Goal: Transaction & Acquisition: Purchase product/service

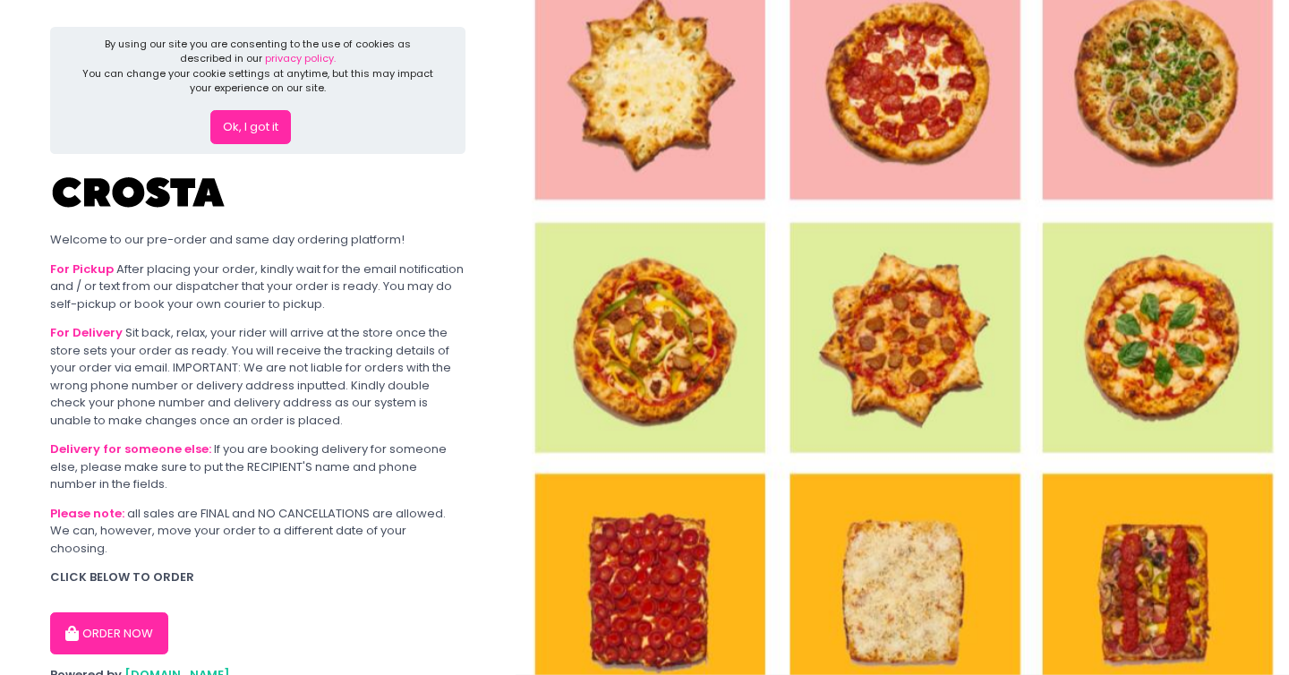
scroll to position [53, 0]
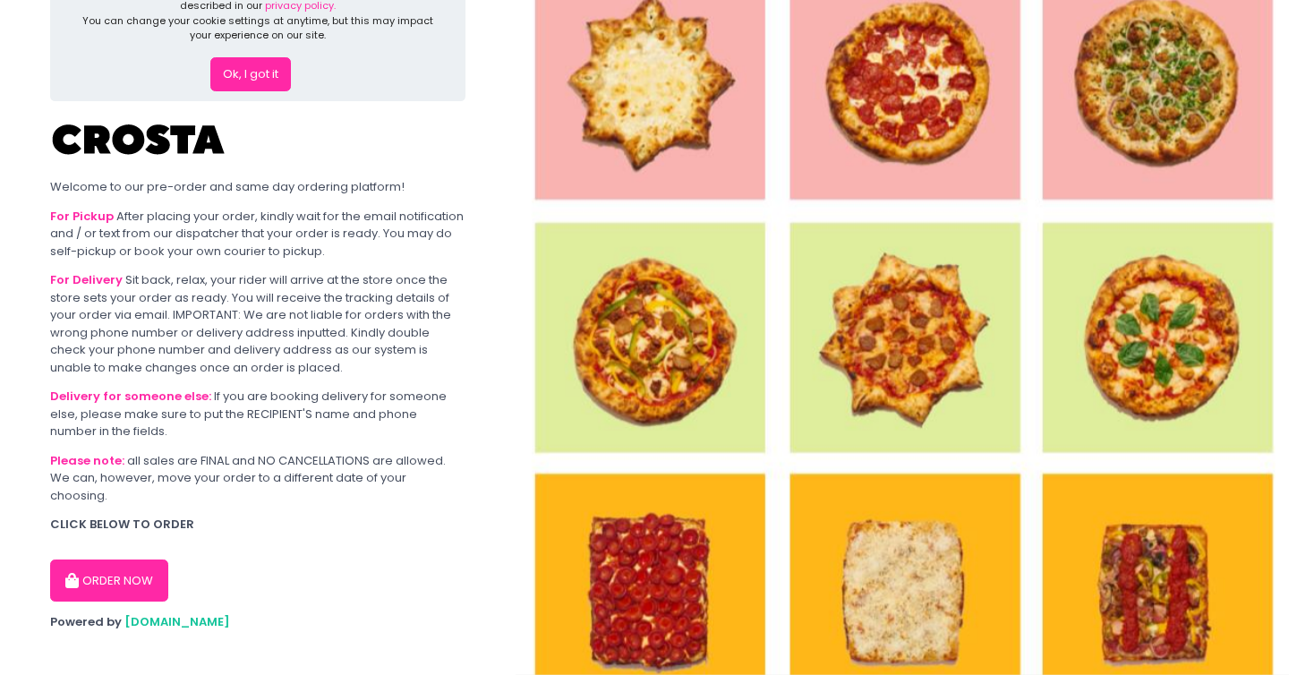
click at [114, 560] on button "ORDER NOW" at bounding box center [109, 581] width 118 height 43
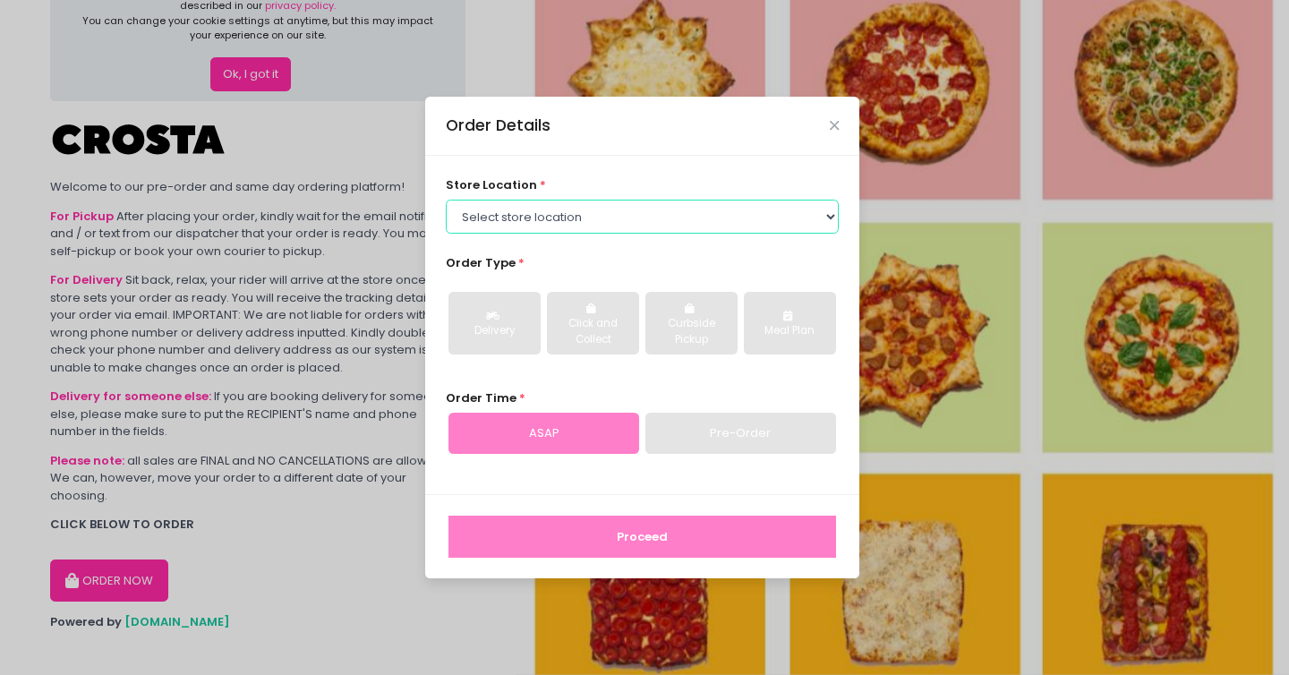
click at [598, 227] on select "Select store location [PERSON_NAME] Pizza - [PERSON_NAME] Pizza - [GEOGRAPHIC_D…" at bounding box center [643, 217] width 394 height 34
select select "5fabb2e53664a8677beaeb89"
click at [446, 200] on select "Select store location [PERSON_NAME] Pizza - [PERSON_NAME] Pizza - [GEOGRAPHIC_D…" at bounding box center [643, 217] width 394 height 34
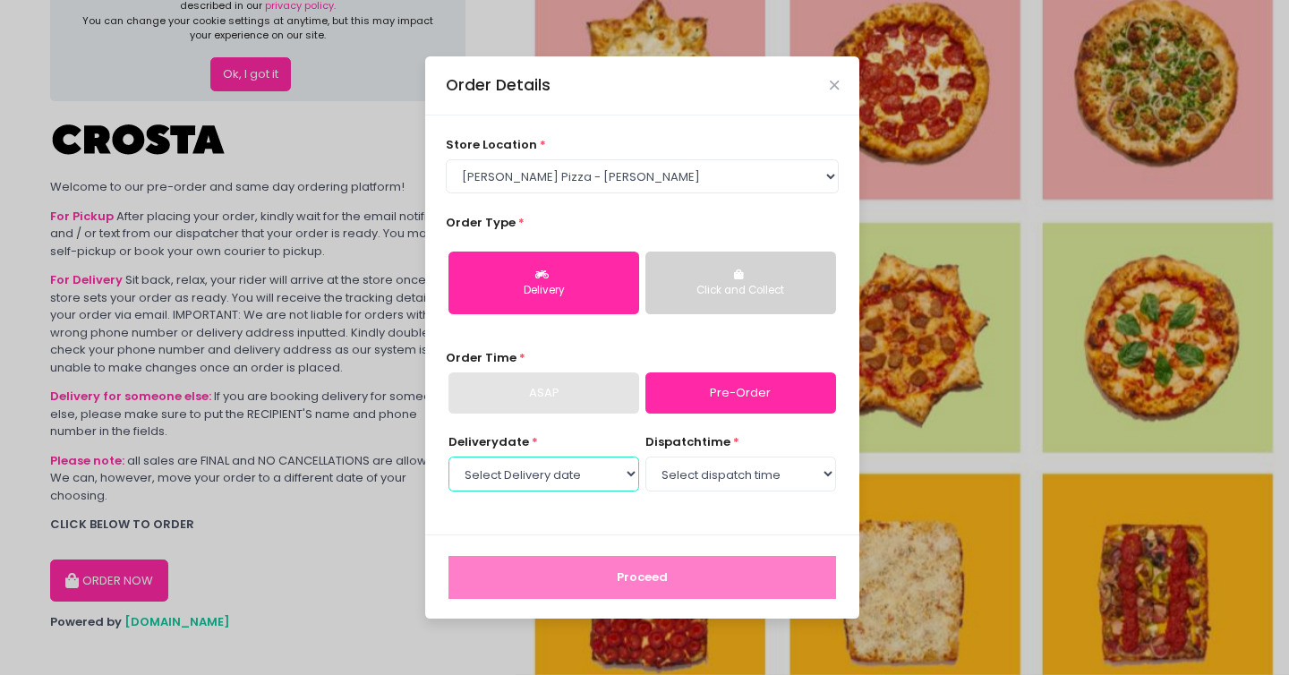
click at [573, 471] on select "Select Delivery date [DATE] [DATE]" at bounding box center [544, 474] width 191 height 34
select select "[DATE]"
click at [449, 457] on select "Select Delivery date [DATE] [DATE]" at bounding box center [544, 474] width 191 height 34
click at [707, 469] on select "Select dispatch time 12:00 PM - 12:30 PM 12:30 PM - 01:00 PM 01:00 PM - 01:30 P…" at bounding box center [741, 474] width 191 height 34
select select "13:00"
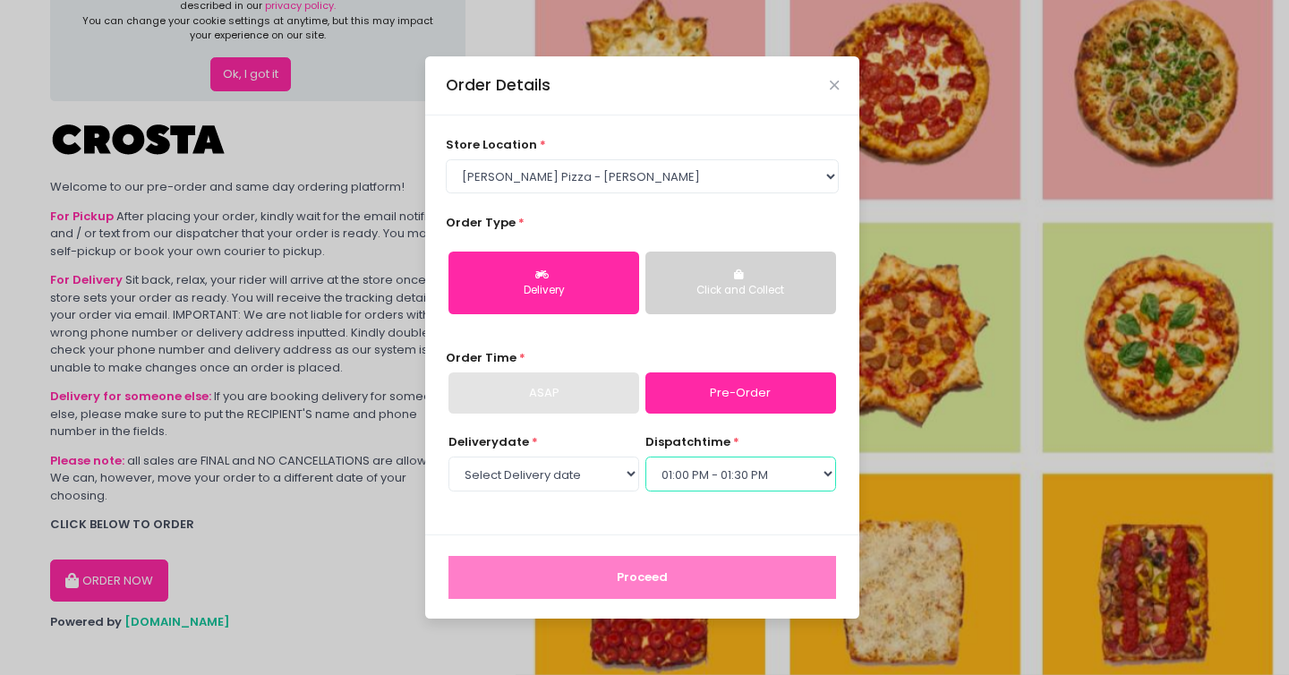
click at [646, 457] on select "Select dispatch time 12:00 PM - 12:30 PM 12:30 PM - 01:00 PM 01:00 PM - 01:30 P…" at bounding box center [741, 474] width 191 height 34
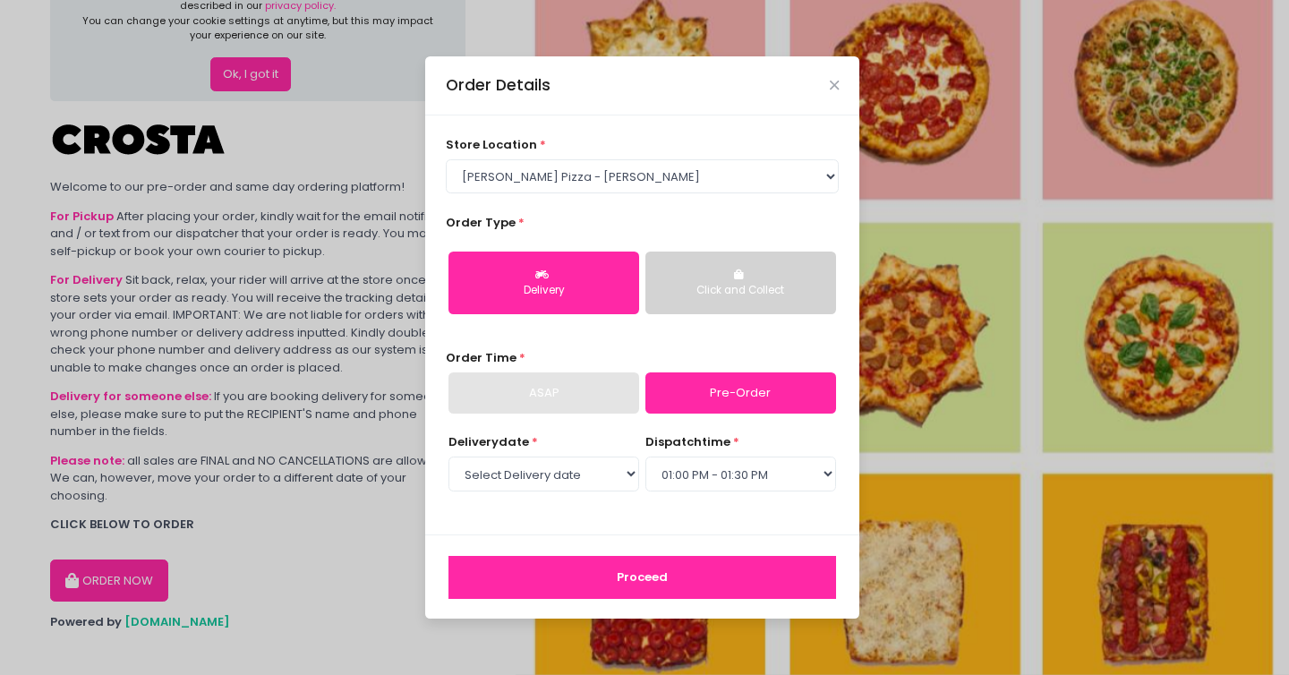
click at [668, 571] on button "Proceed" at bounding box center [643, 577] width 388 height 43
